Goal: Information Seeking & Learning: Learn about a topic

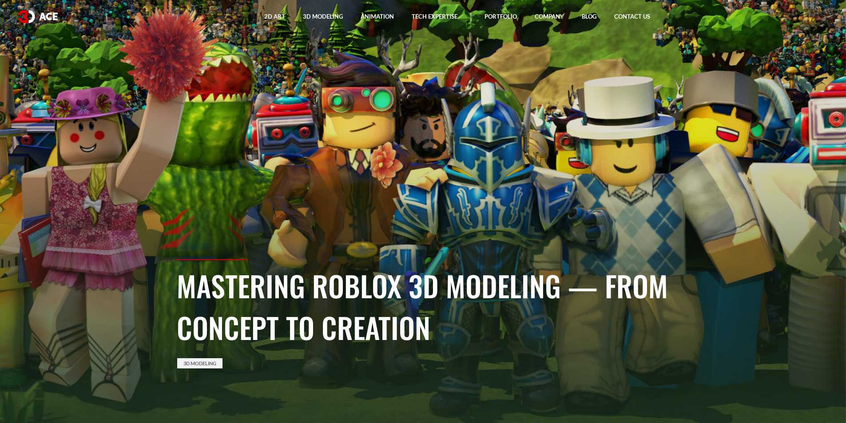
click at [470, 276] on h1 "Mastering Roblox 3D Modeling — From Concept to Creation" at bounding box center [423, 306] width 493 height 83
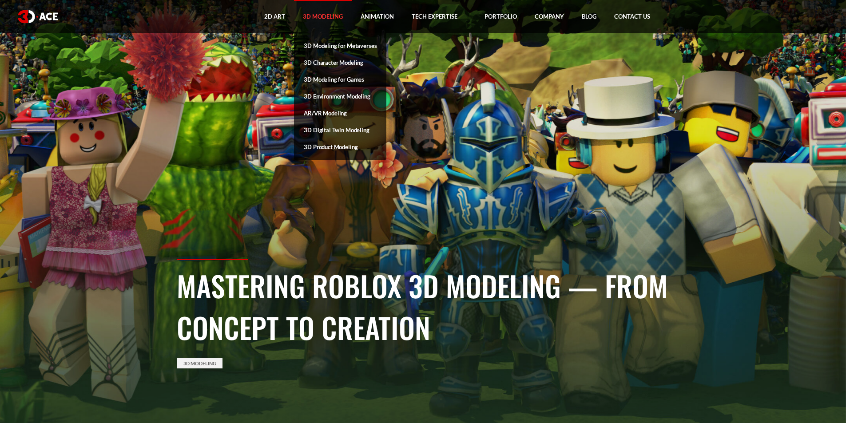
click at [318, 13] on link "3D Modeling" at bounding box center [323, 16] width 58 height 33
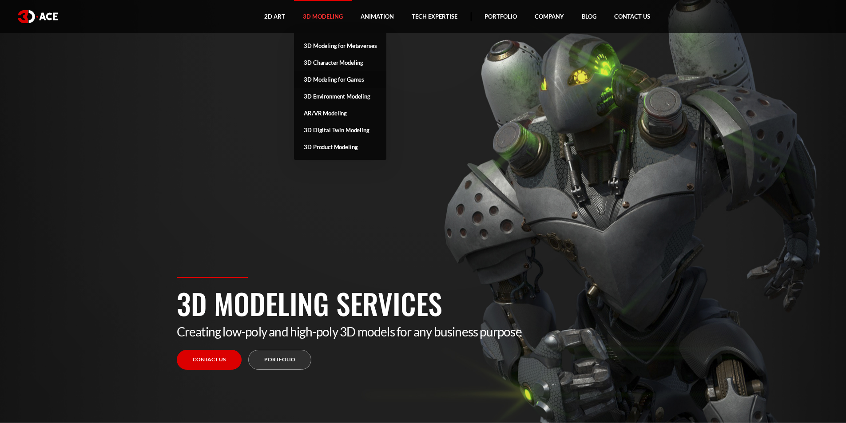
click at [336, 77] on link "3D Modeling for Games" at bounding box center [340, 79] width 92 height 17
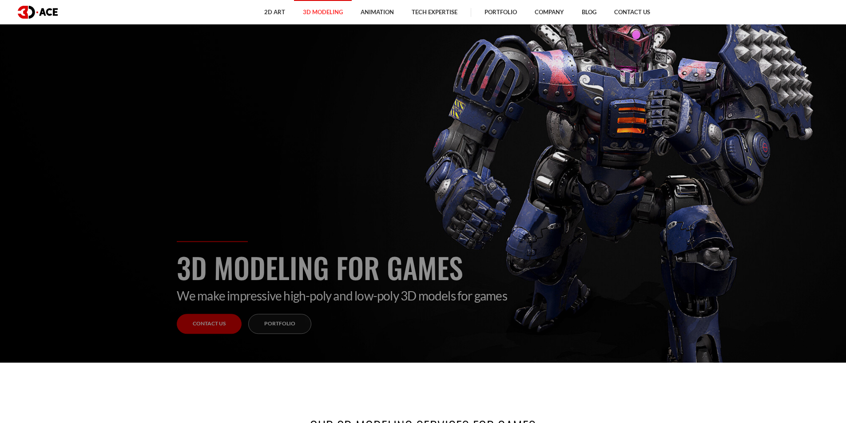
scroll to position [44, 0]
